Goal: Task Accomplishment & Management: Use online tool/utility

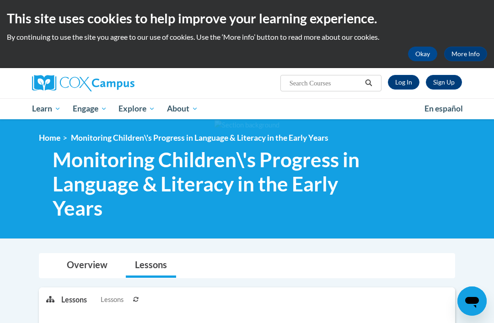
click at [401, 79] on link "Log In" at bounding box center [404, 82] width 32 height 15
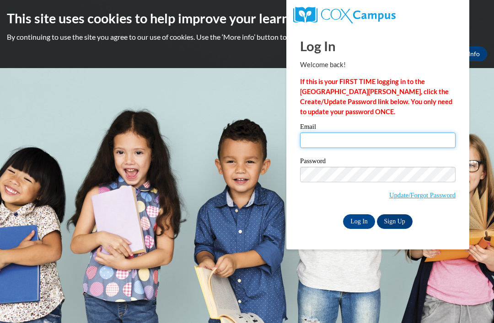
click at [352, 138] on input "Email" at bounding box center [377, 141] width 155 height 16
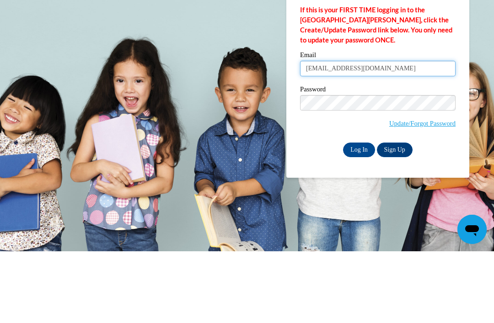
type input "bettyevans84@yahoo.com"
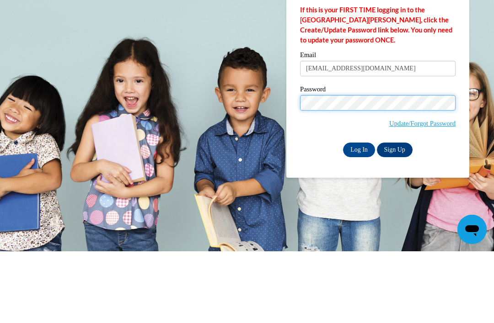
click at [359, 214] on input "Log In" at bounding box center [359, 221] width 32 height 15
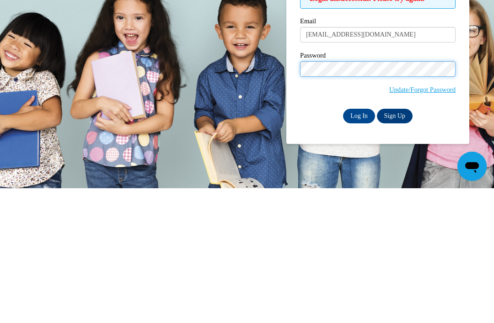
click at [359, 244] on input "Log In" at bounding box center [359, 251] width 32 height 15
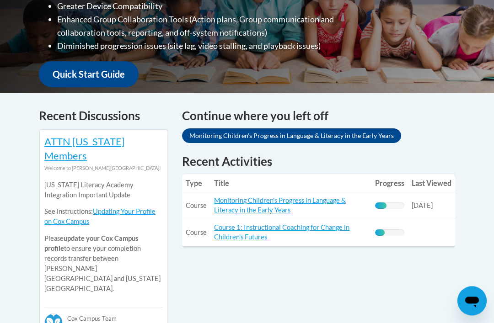
scroll to position [306, 0]
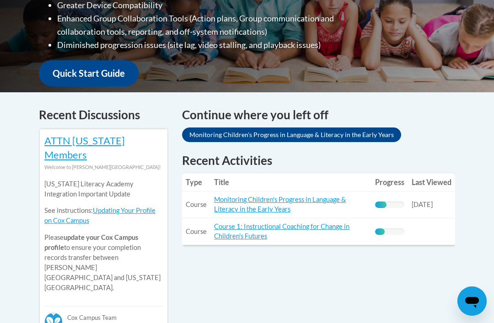
click at [309, 196] on link "Monitoring Children's Progress in Language & Literacy in the Early Years" at bounding box center [280, 204] width 132 height 17
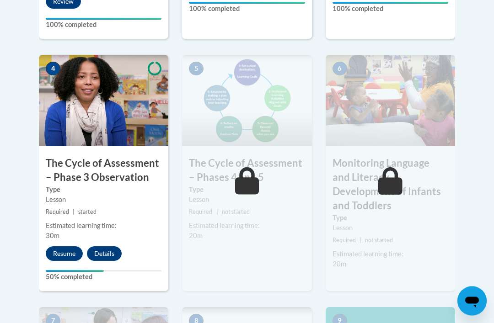
scroll to position [566, 0]
click at [67, 250] on button "Resume" at bounding box center [64, 253] width 37 height 15
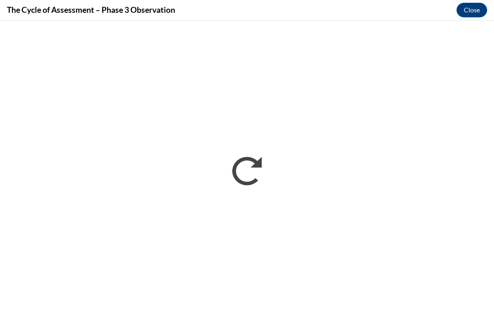
scroll to position [595, 0]
